Goal: Transaction & Acquisition: Purchase product/service

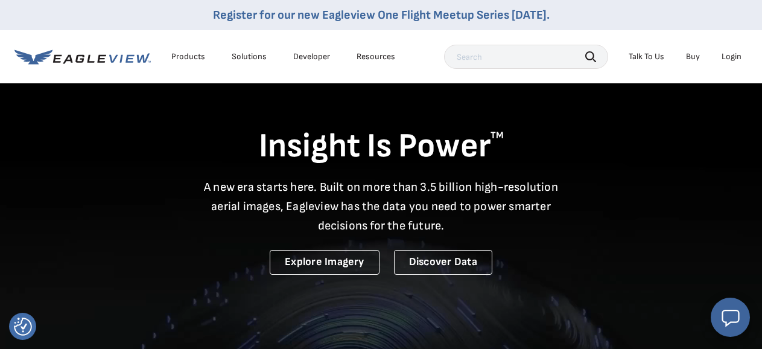
click at [726, 56] on div "Login" at bounding box center [732, 56] width 20 height 11
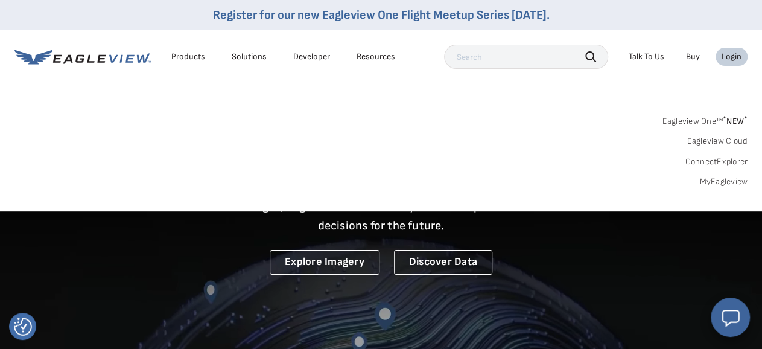
click at [710, 186] on link "MyEagleview" at bounding box center [723, 181] width 48 height 11
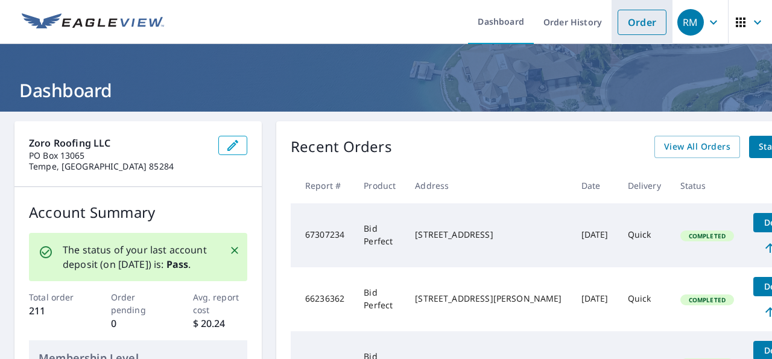
click at [634, 23] on link "Order" at bounding box center [642, 22] width 49 height 25
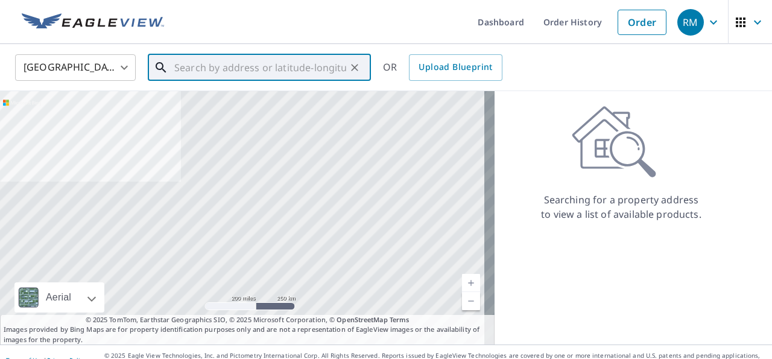
click at [324, 67] on input "text" at bounding box center [260, 68] width 172 height 34
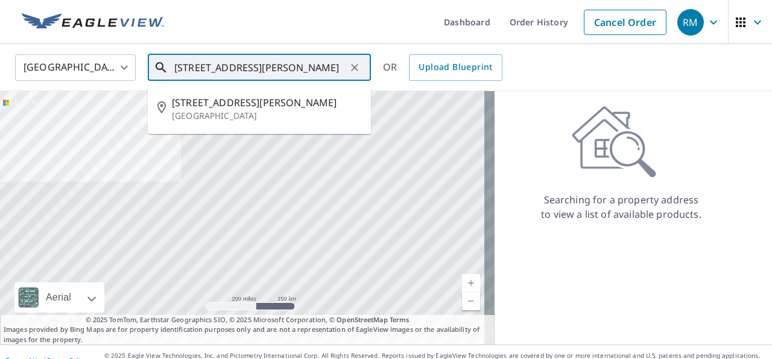
drag, startPoint x: 324, startPoint y: 67, endPoint x: 320, endPoint y: 72, distance: 6.5
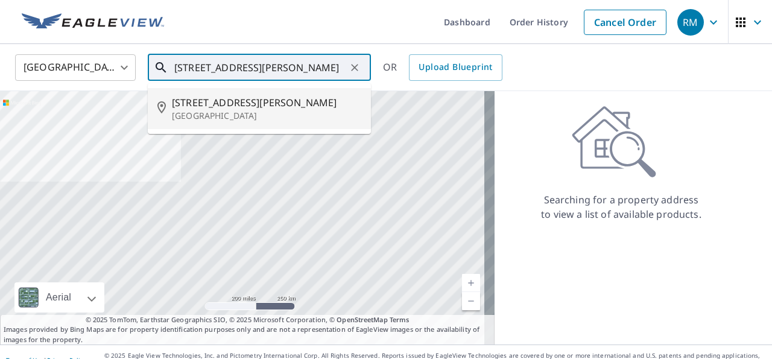
click at [242, 105] on span "[STREET_ADDRESS][PERSON_NAME]" at bounding box center [266, 102] width 189 height 14
type input "[STREET_ADDRESS][PERSON_NAME]"
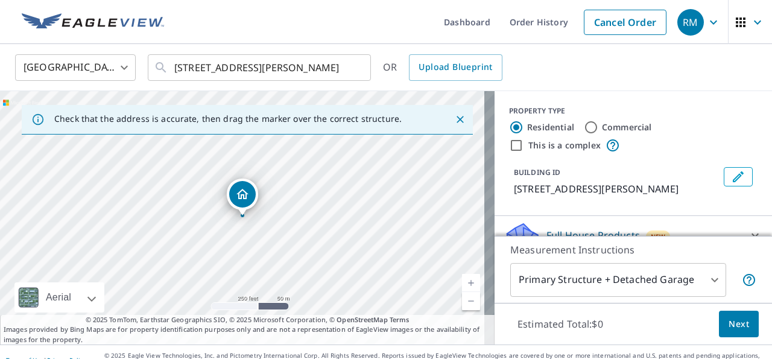
scroll to position [136, 0]
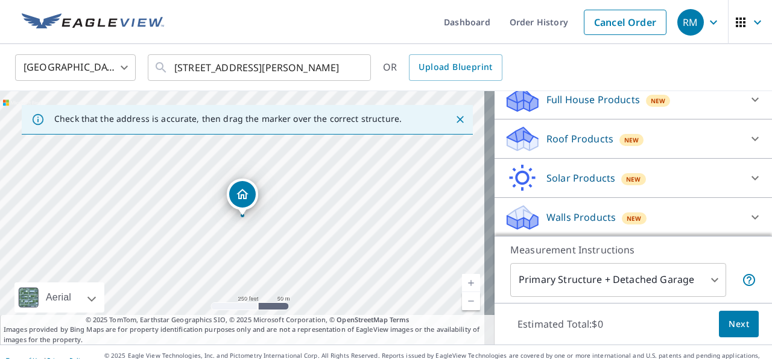
click at [748, 137] on icon at bounding box center [755, 139] width 14 height 14
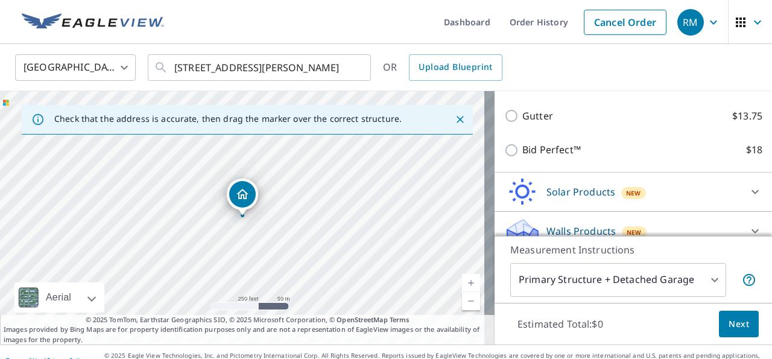
scroll to position [239, 0]
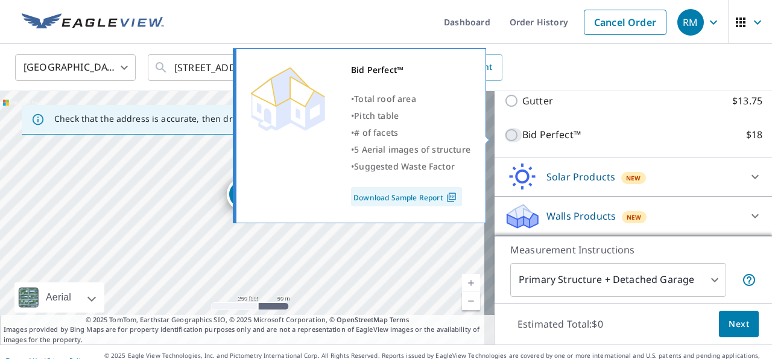
click at [504, 138] on input "Bid Perfect™ $18" at bounding box center [513, 135] width 18 height 14
checkbox input "true"
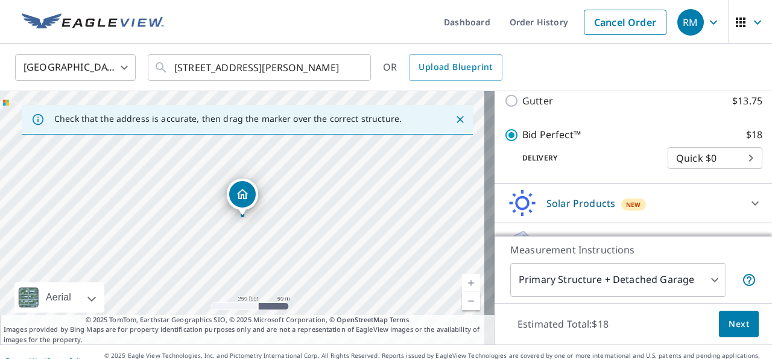
scroll to position [284, 0]
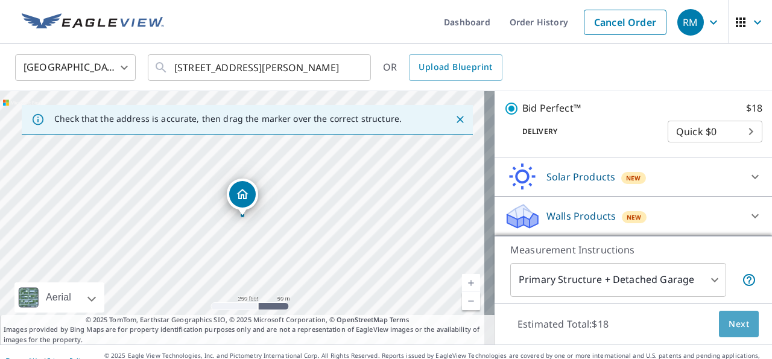
click at [729, 325] on span "Next" at bounding box center [739, 324] width 21 height 15
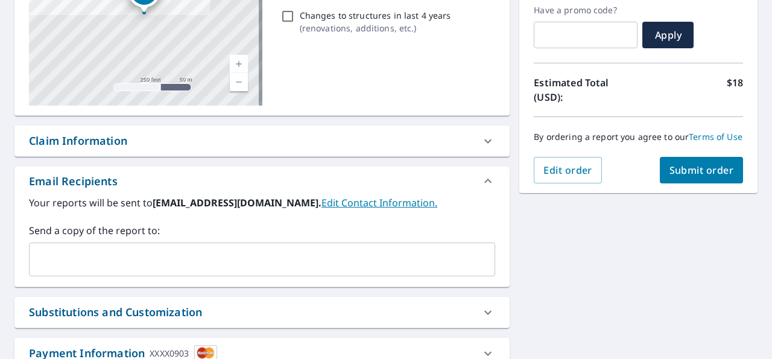
scroll to position [307, 0]
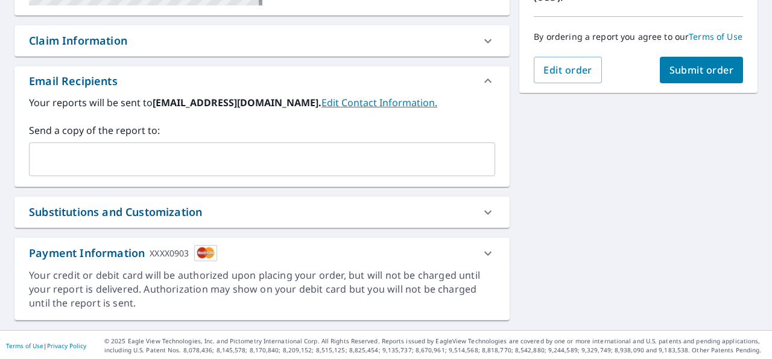
click at [483, 252] on icon at bounding box center [488, 253] width 14 height 14
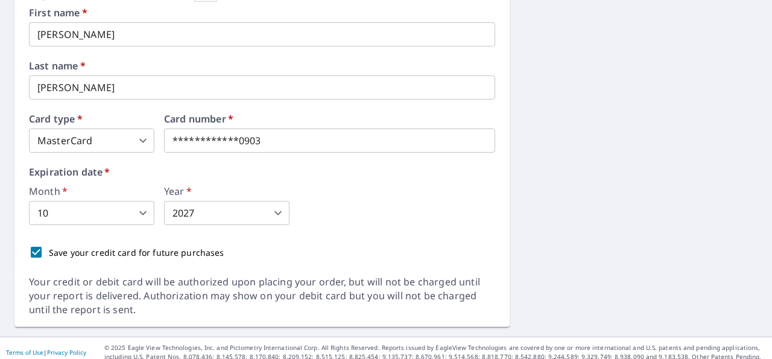
scroll to position [572, 0]
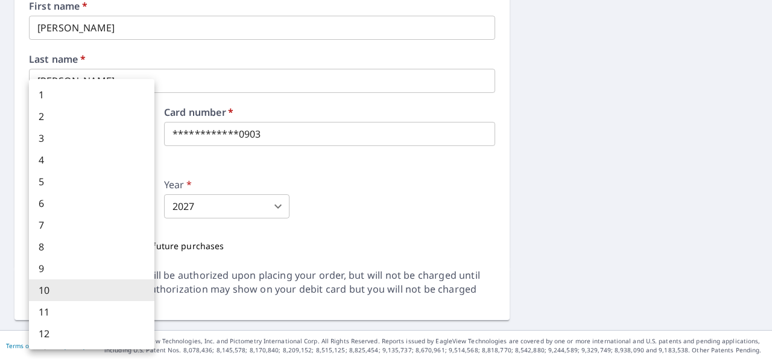
click at [142, 208] on body "RM RM Dashboard Order History Cancel Order RM Dashboard / Finalize Order Finali…" at bounding box center [386, 179] width 772 height 359
click at [86, 139] on li "3" at bounding box center [92, 138] width 126 height 22
type input "3"
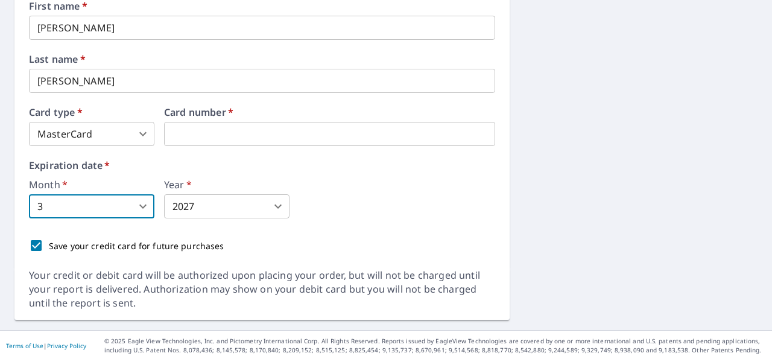
click at [278, 206] on body "RM RM Dashboard Order History Cancel Order RM Dashboard / Finalize Order Finali…" at bounding box center [386, 179] width 772 height 359
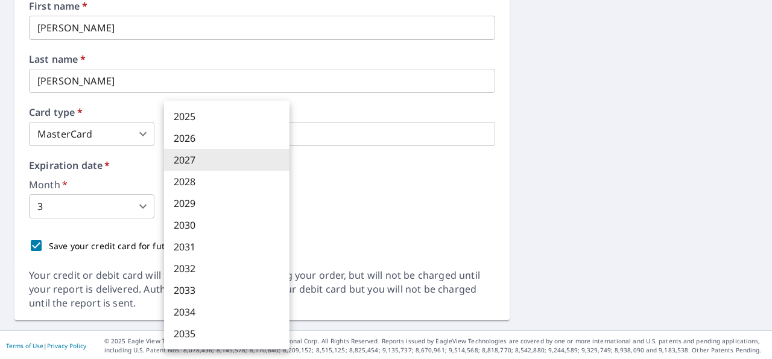
click at [265, 202] on li "2029" at bounding box center [227, 203] width 126 height 22
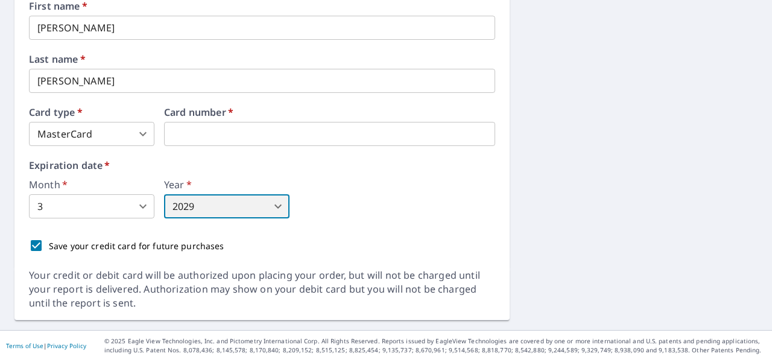
type input "2029"
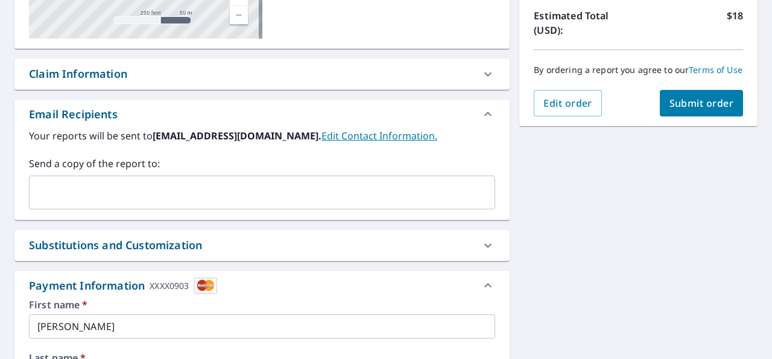
scroll to position [174, 0]
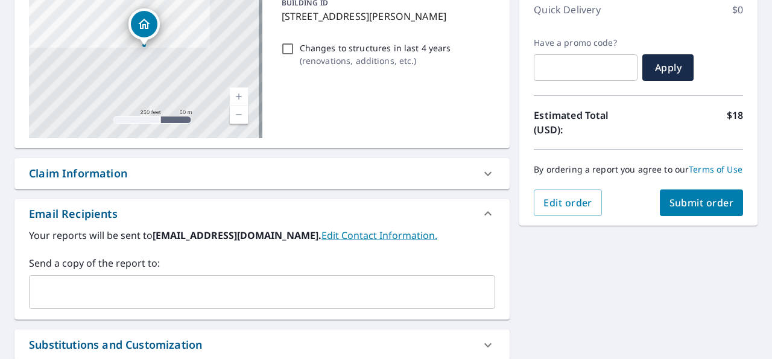
click at [692, 209] on span "Submit order" at bounding box center [702, 202] width 65 height 13
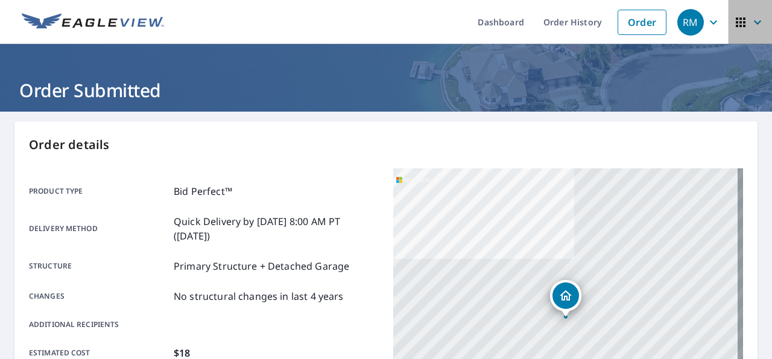
click at [751, 20] on icon "button" at bounding box center [758, 22] width 14 height 14
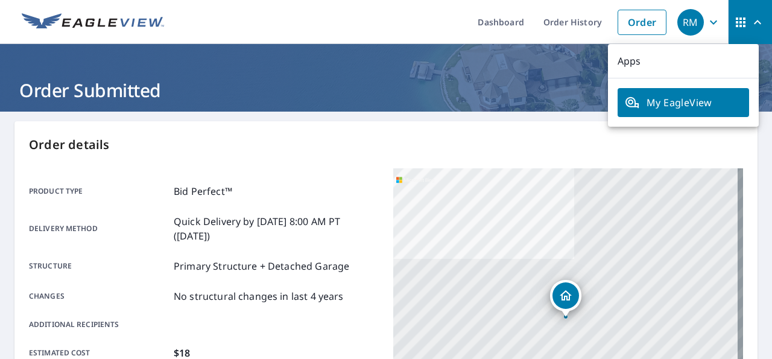
click at [710, 24] on icon "button" at bounding box center [713, 22] width 7 height 4
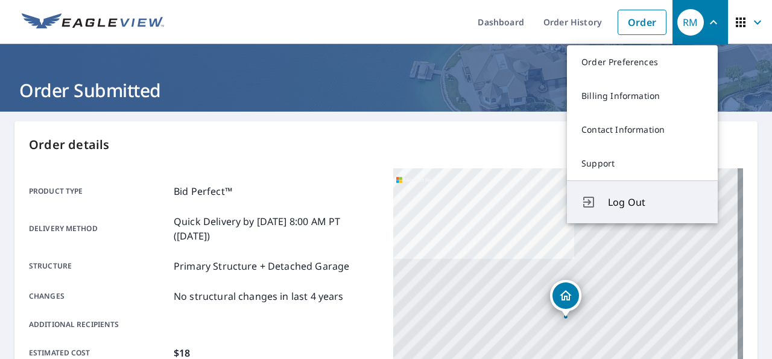
click at [635, 201] on span "Log Out" at bounding box center [655, 202] width 95 height 14
